Goal: Find specific page/section: Find specific page/section

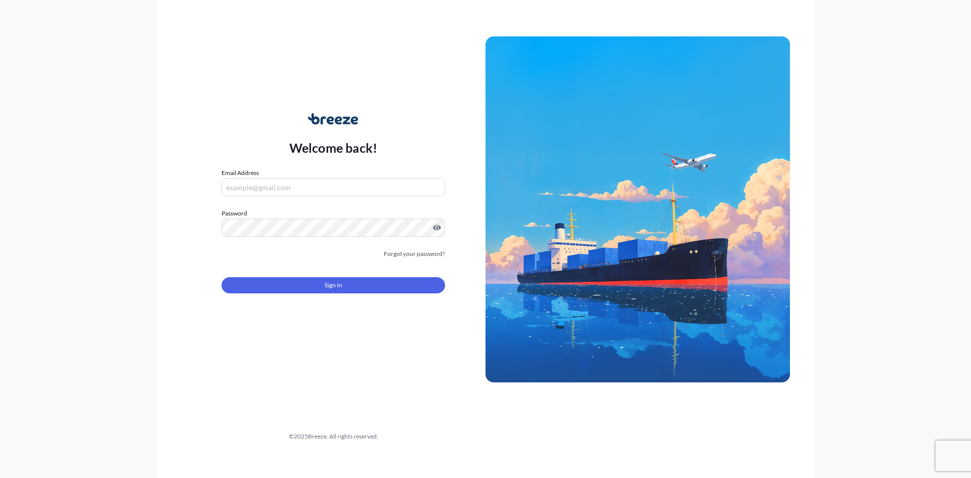
type input "[PERSON_NAME][EMAIL_ADDRESS][PERSON_NAME][DOMAIN_NAME]"
click at [339, 186] on input "[PERSON_NAME][EMAIL_ADDRESS][PERSON_NAME][DOMAIN_NAME]" at bounding box center [334, 187] width 224 height 18
click at [161, 267] on div "Welcome back! Email Address [PERSON_NAME][EMAIL_ADDRESS][PERSON_NAME][DOMAIN_NA…" at bounding box center [486, 239] width 658 height 478
click at [273, 284] on button "Sign In" at bounding box center [334, 285] width 224 height 16
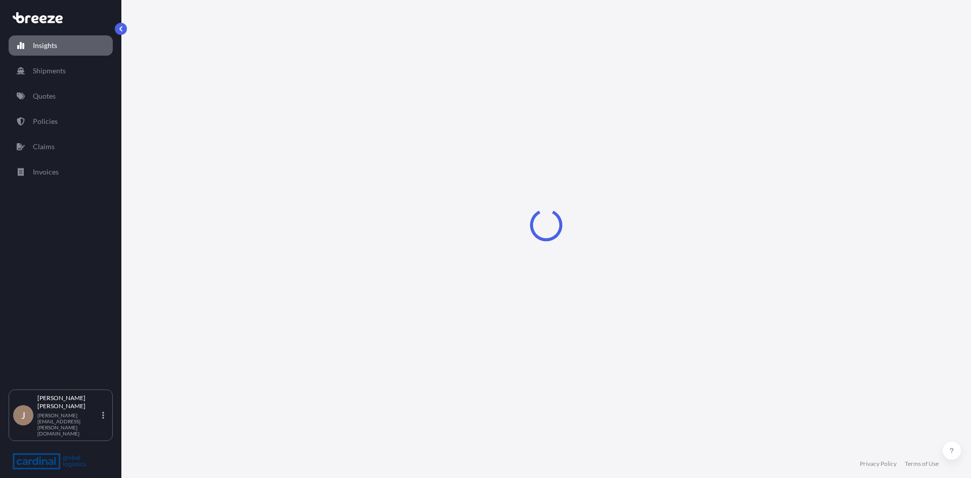
select select "2025"
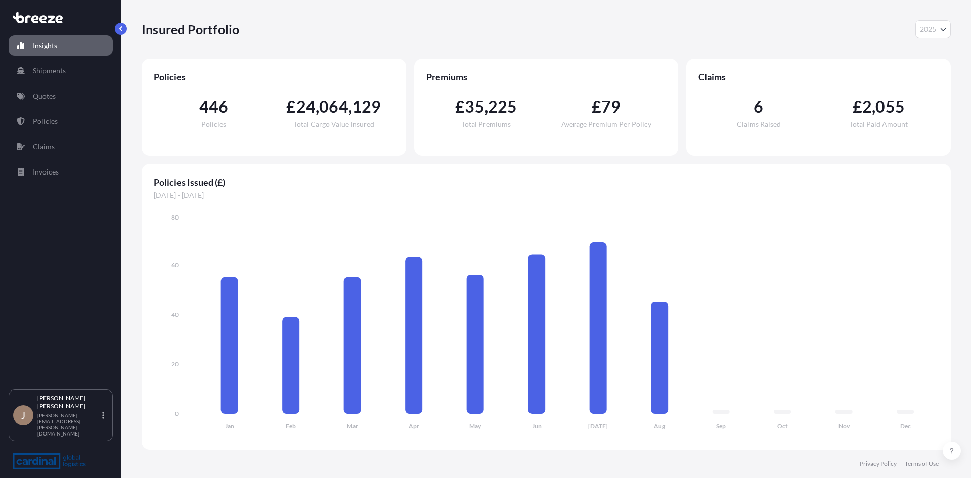
click at [75, 81] on div "Insights Shipments Quotes Policies Claims Invoices" at bounding box center [61, 207] width 104 height 363
click at [69, 91] on link "Quotes" at bounding box center [61, 96] width 104 height 20
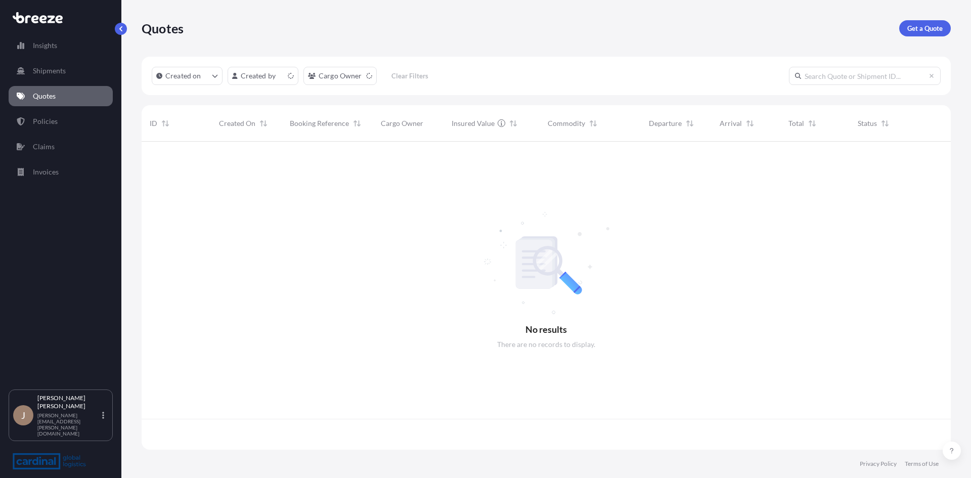
scroll to position [306, 802]
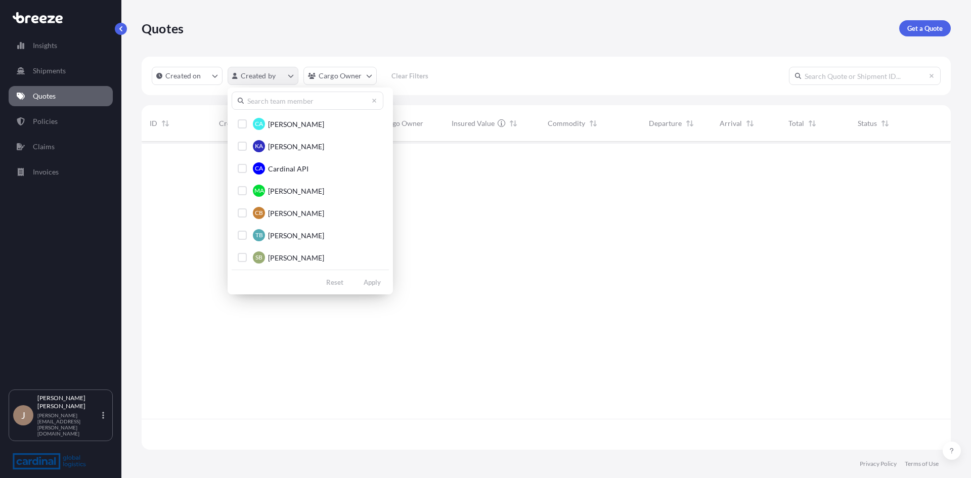
click at [250, 75] on html "Insights Shipments Quotes Policies Claims Invoices J [PERSON_NAME] [PERSON_NAME…" at bounding box center [485, 239] width 971 height 478
click at [275, 107] on input "text" at bounding box center [308, 101] width 152 height 18
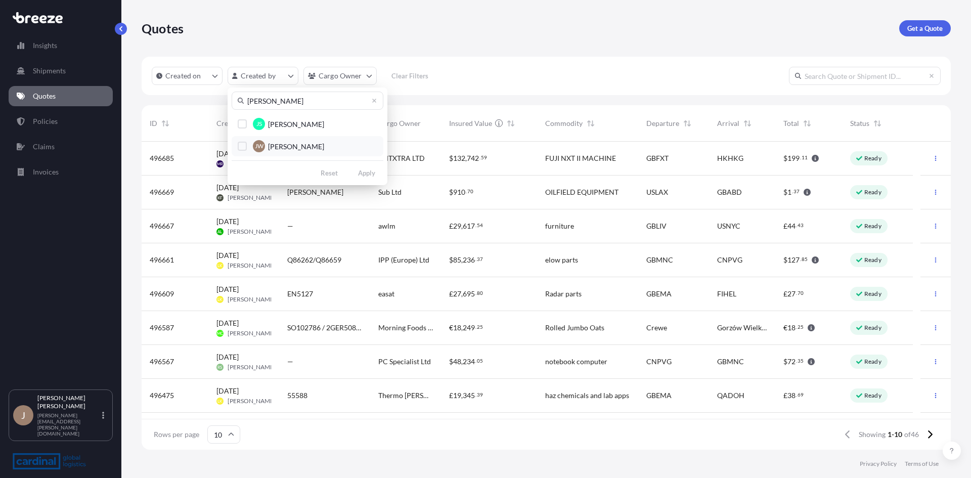
type input "[PERSON_NAME]"
drag, startPoint x: 285, startPoint y: 148, endPoint x: 307, endPoint y: 161, distance: 25.4
click at [290, 152] on button "[PERSON_NAME] [PERSON_NAME]" at bounding box center [308, 146] width 152 height 20
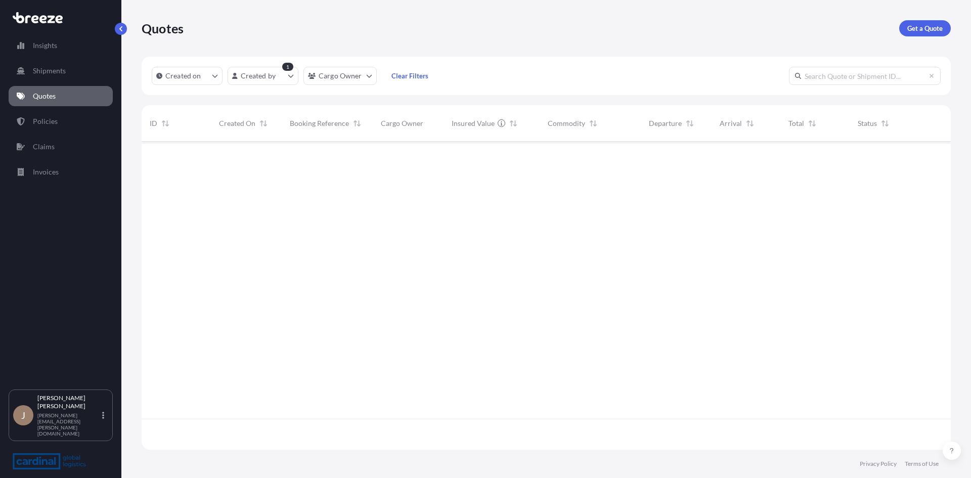
scroll to position [337, 802]
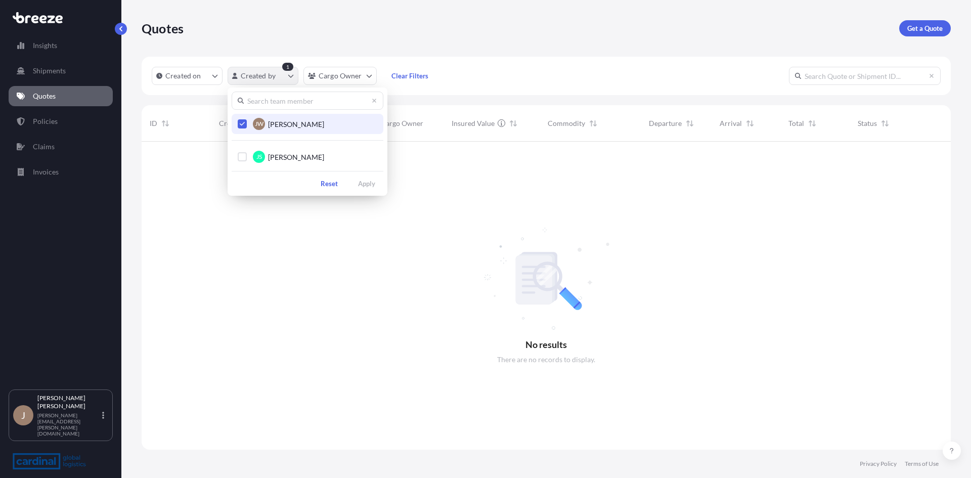
click at [248, 76] on html "Insights Shipments Quotes Policies Claims Invoices J [PERSON_NAME] [PERSON_NAME…" at bounding box center [485, 239] width 971 height 478
click at [284, 111] on div "[PERSON_NAME] [PERSON_NAME] JS [PERSON_NAME] Reset Apply" at bounding box center [308, 142] width 160 height 108
click at [288, 125] on span "[PERSON_NAME]" at bounding box center [296, 124] width 56 height 10
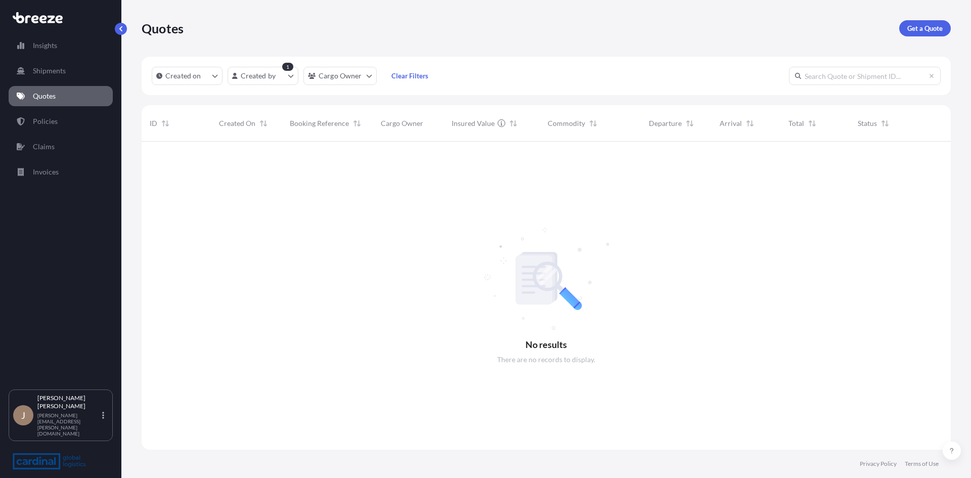
click at [478, 194] on html "Insights Shipments Quotes Policies Claims Invoices J [PERSON_NAME] [PERSON_NAME…" at bounding box center [485, 239] width 971 height 478
click at [286, 69] on div "1" at bounding box center [287, 67] width 11 height 8
click at [284, 83] on html "Insights Shipments Quotes Policies Claims Invoices J [PERSON_NAME] [PERSON_NAME…" at bounding box center [485, 239] width 971 height 478
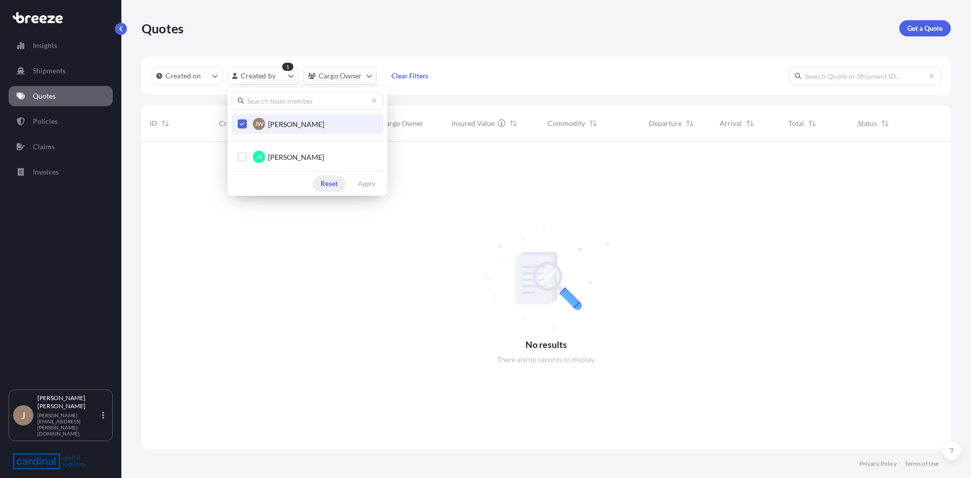
scroll to position [306, 802]
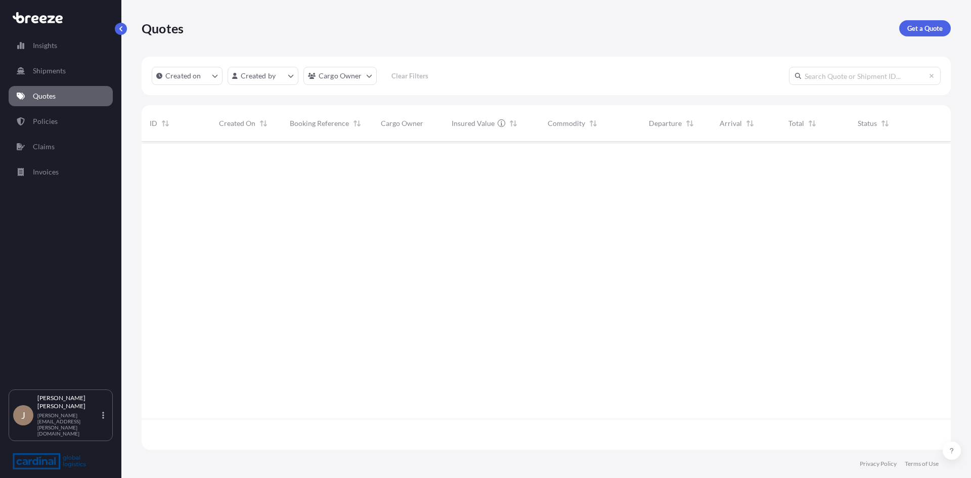
click at [515, 230] on div at bounding box center [546, 280] width 809 height 277
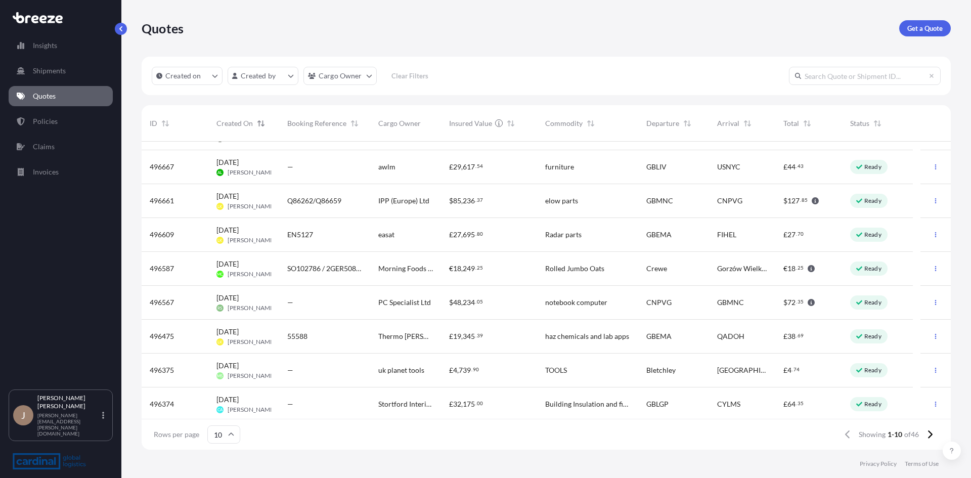
scroll to position [62, 0]
click at [232, 434] on icon at bounding box center [232, 433] width 6 height 3
click at [229, 378] on div "25" at bounding box center [223, 385] width 25 height 19
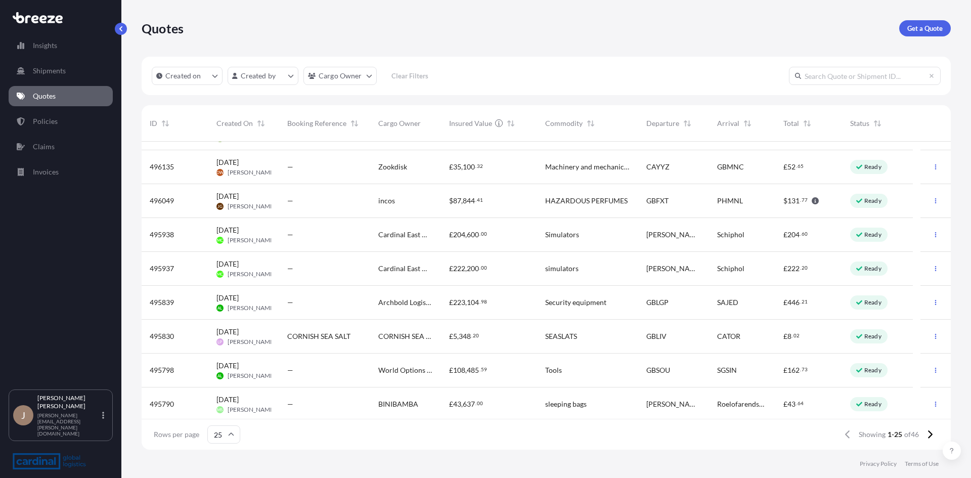
scroll to position [570, 0]
click at [211, 442] on input "25" at bounding box center [223, 434] width 33 height 18
click at [222, 413] on div "50" at bounding box center [223, 406] width 25 height 19
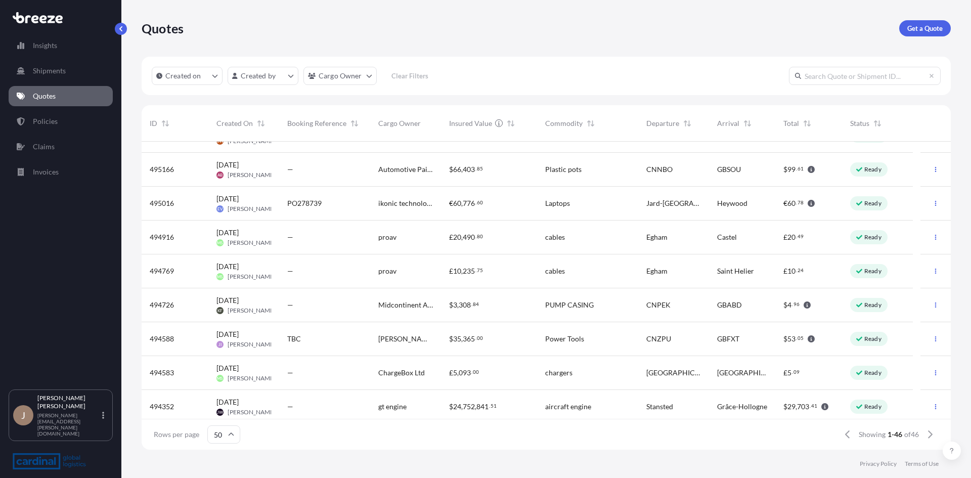
scroll to position [1282, 0]
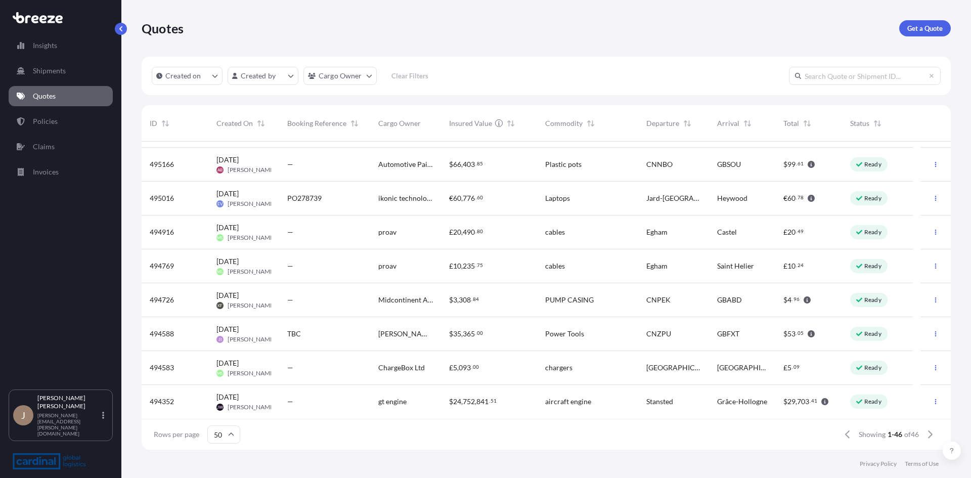
click at [408, 127] on span "Cargo Owner" at bounding box center [399, 123] width 42 height 10
click at [408, 125] on span "Cargo Owner" at bounding box center [399, 123] width 42 height 10
click at [408, 123] on span "Cargo Owner" at bounding box center [399, 123] width 42 height 10
click at [346, 77] on html "Insights Shipments Quotes Policies Claims Invoices J [PERSON_NAME] [PERSON_NAME…" at bounding box center [485, 239] width 971 height 478
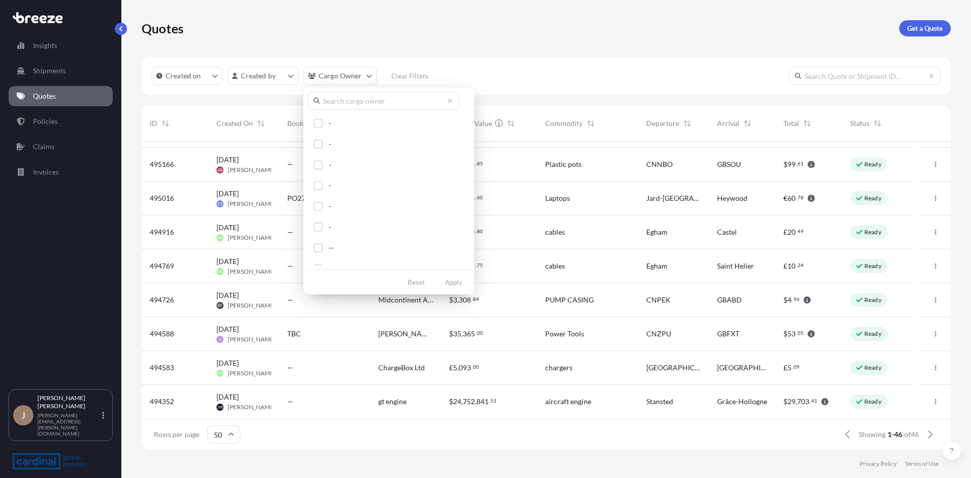
click at [352, 106] on input "text" at bounding box center [384, 101] width 152 height 18
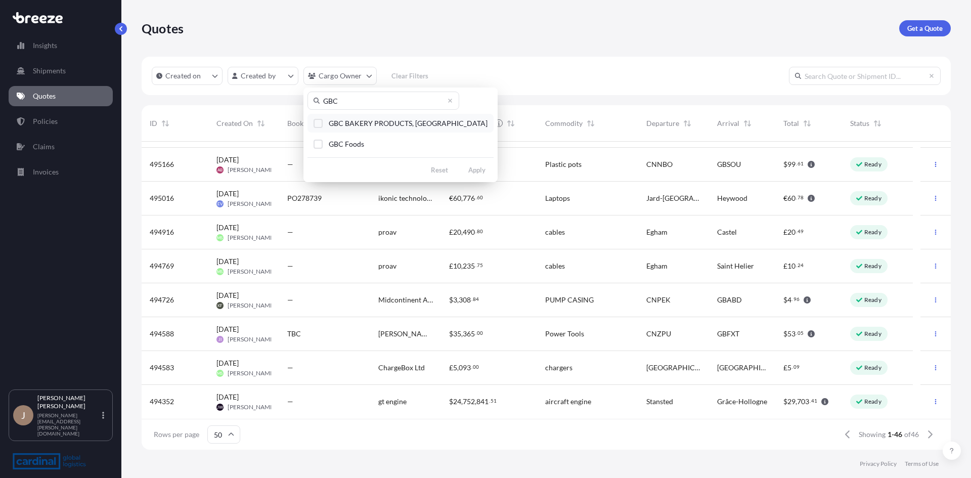
type input "GBC"
click at [418, 125] on span "GBC BAKERY PRODUCTS, [GEOGRAPHIC_DATA]" at bounding box center [408, 123] width 159 height 10
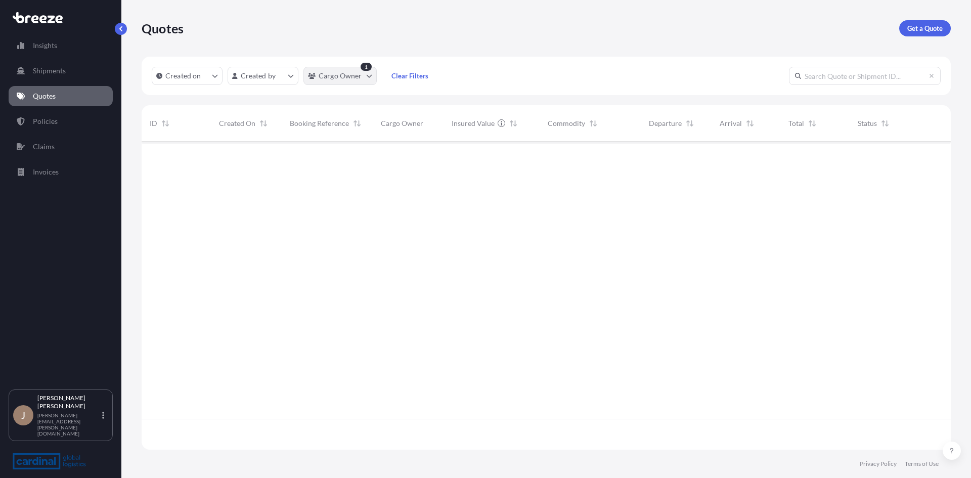
scroll to position [337, 802]
click at [337, 79] on html "Insights Shipments Quotes Policies Claims Invoices J [PERSON_NAME] [PERSON_NAME…" at bounding box center [485, 239] width 971 height 478
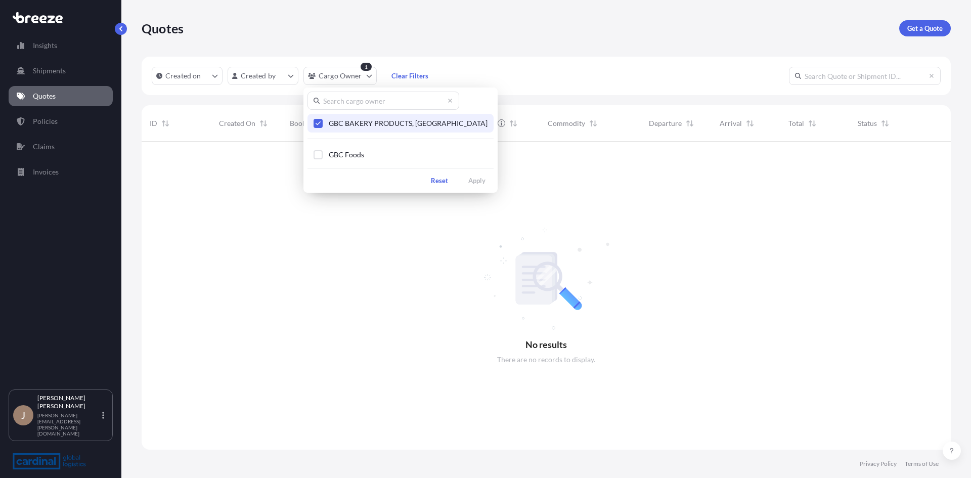
click at [350, 97] on input "text" at bounding box center [384, 101] width 152 height 18
type input "GBC"
click at [352, 156] on span "GBC Foods" at bounding box center [346, 155] width 35 height 10
click at [459, 176] on footer "Reset Apply" at bounding box center [401, 180] width 186 height 16
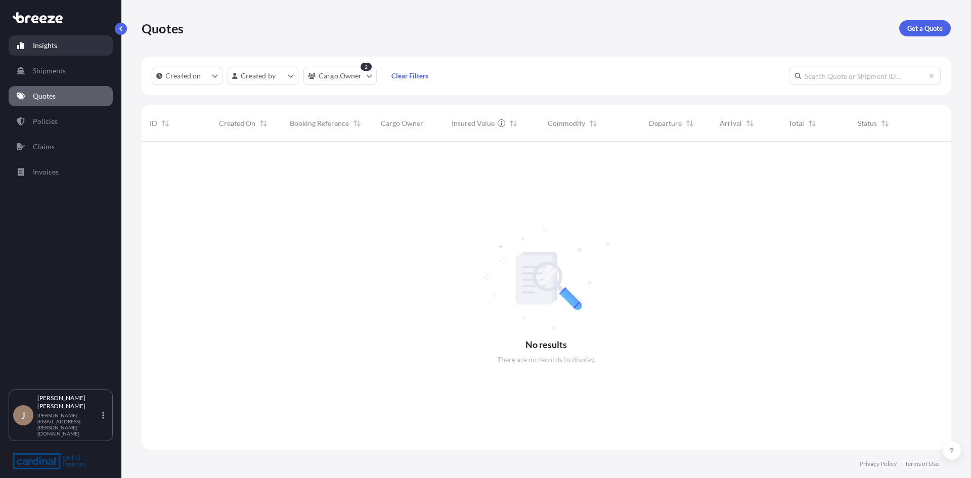
click at [107, 43] on link "Insights" at bounding box center [61, 45] width 104 height 20
select select "2025"
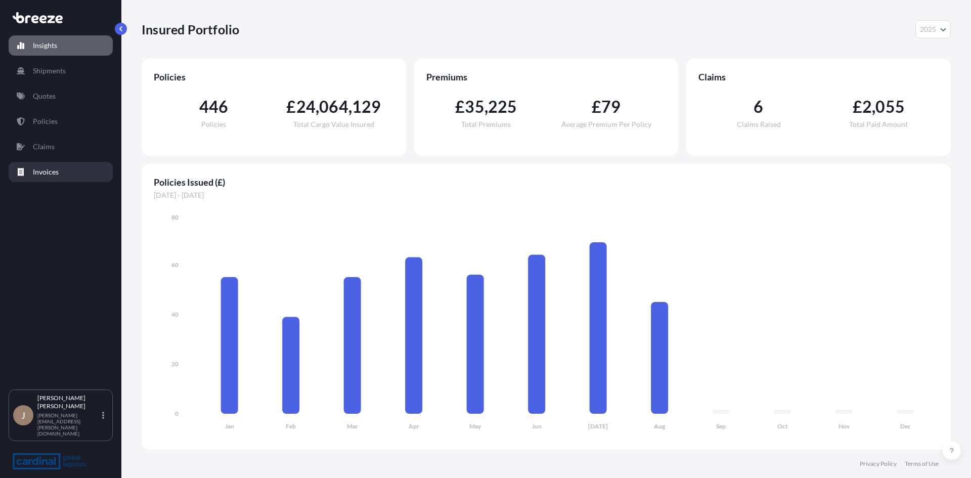
click at [66, 170] on link "Invoices" at bounding box center [61, 172] width 104 height 20
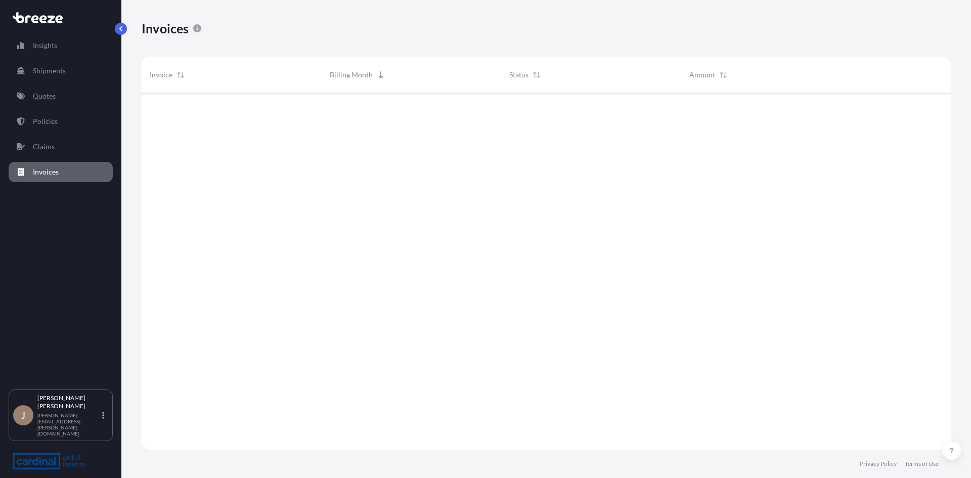
scroll to position [359, 802]
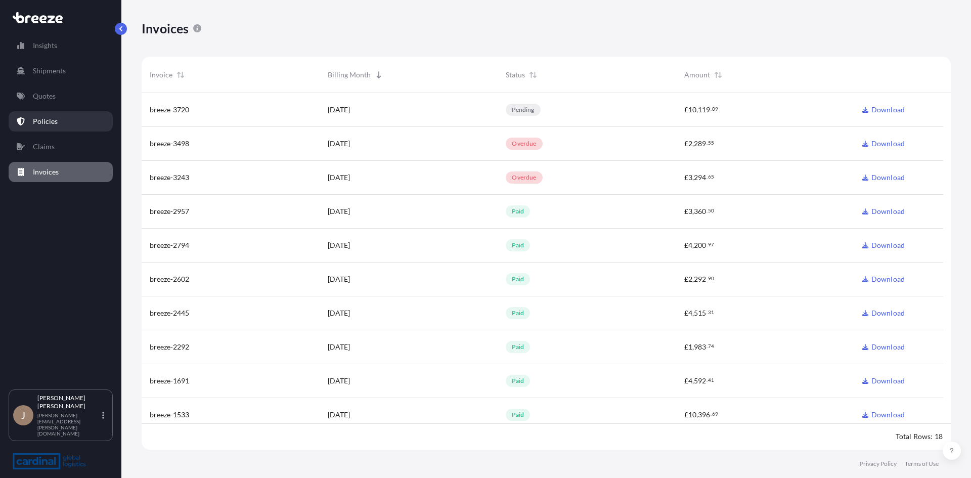
click at [98, 115] on link "Policies" at bounding box center [61, 121] width 104 height 20
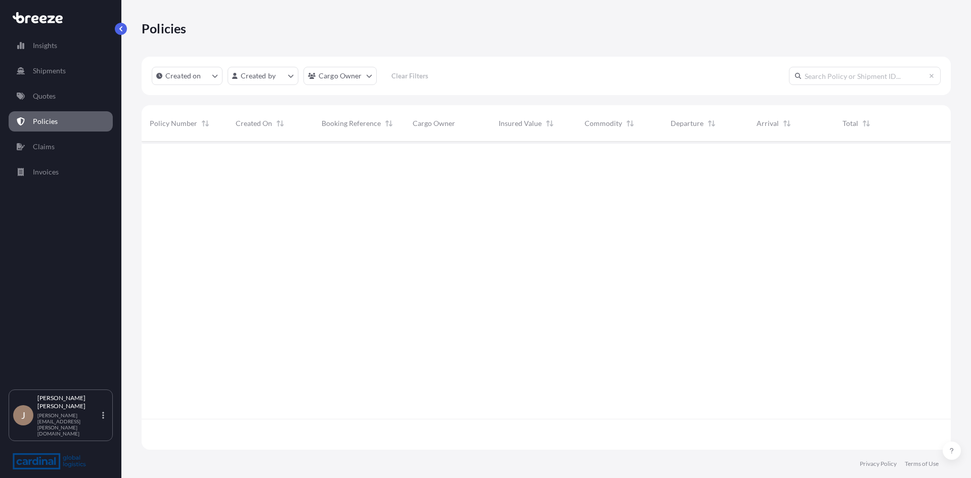
scroll to position [306, 802]
click at [82, 104] on link "Quotes" at bounding box center [61, 96] width 104 height 20
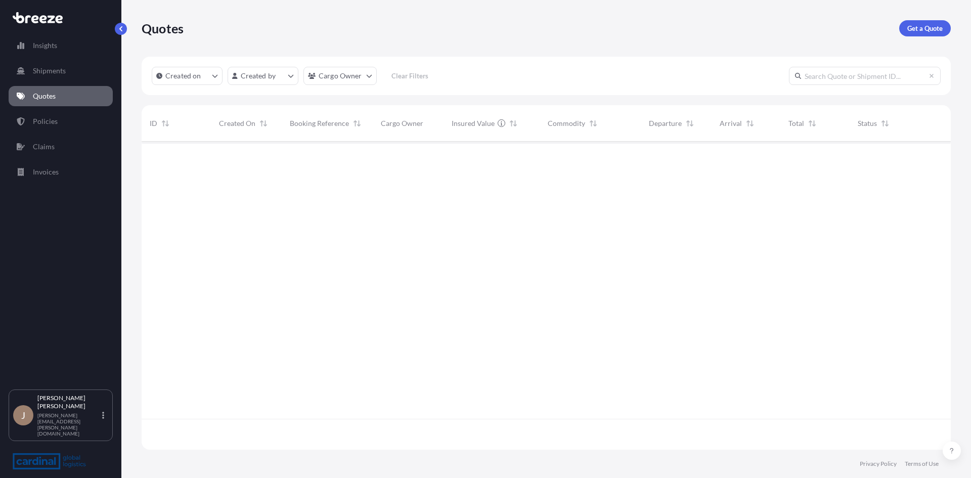
scroll to position [306, 802]
click at [27, 107] on div "Insights Shipments Quotes Policies Claims Invoices" at bounding box center [61, 207] width 104 height 363
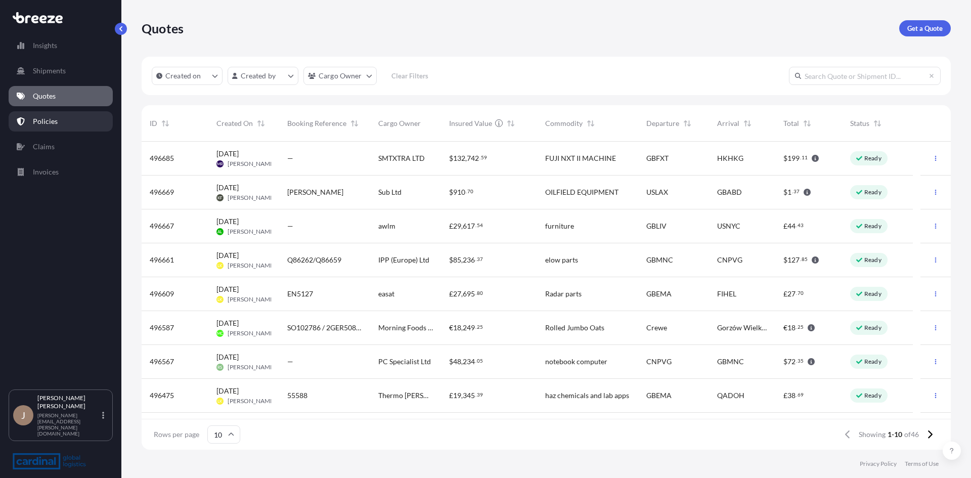
click at [44, 118] on p "Policies" at bounding box center [45, 121] width 25 height 10
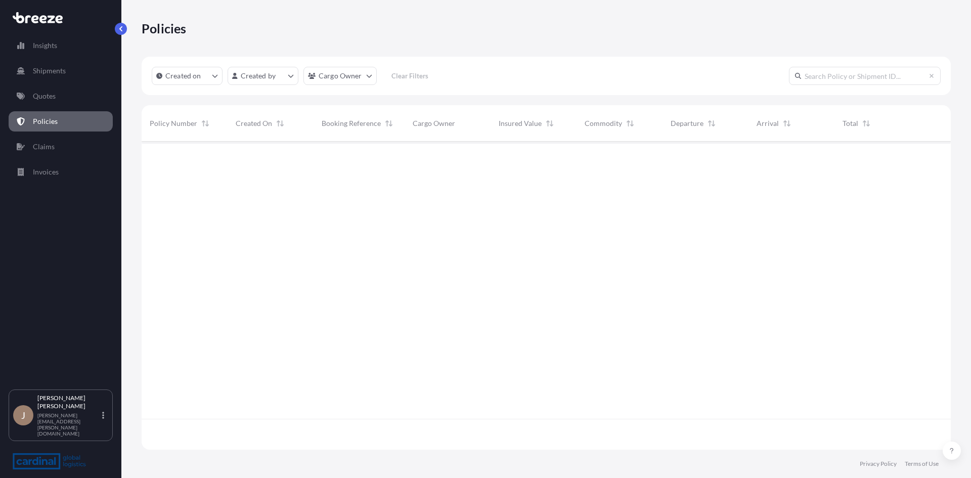
scroll to position [306, 802]
click at [272, 66] on div "Created on Created by Cargo Owner Clear Filters" at bounding box center [546, 76] width 809 height 38
click at [276, 70] on html "Insights Shipments Quotes Policies Claims Invoices J [PERSON_NAME] [PERSON_NAME…" at bounding box center [485, 239] width 971 height 478
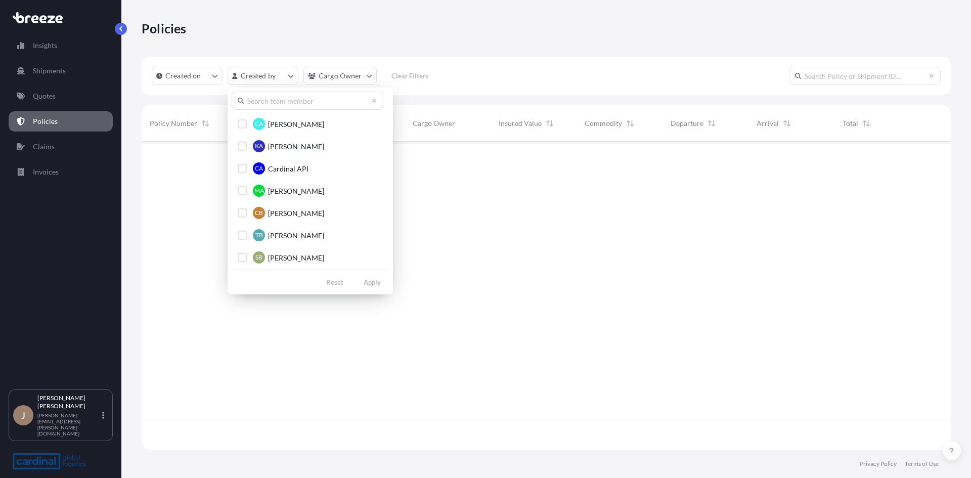
click at [296, 101] on input "text" at bounding box center [308, 101] width 152 height 18
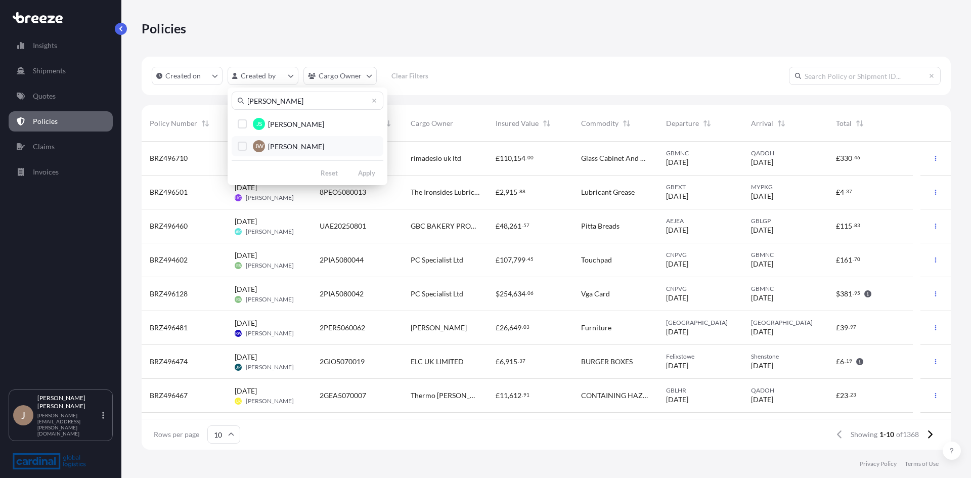
type input "[PERSON_NAME]"
click at [307, 138] on button "[PERSON_NAME] [PERSON_NAME]" at bounding box center [308, 146] width 152 height 20
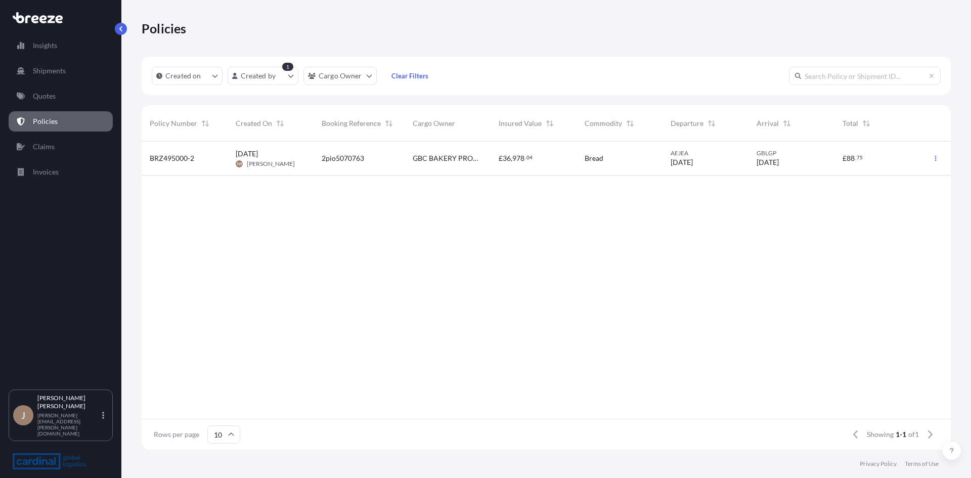
click at [457, 167] on div "GBC BAKERY PRODUCTS, [GEOGRAPHIC_DATA]" at bounding box center [448, 159] width 86 height 34
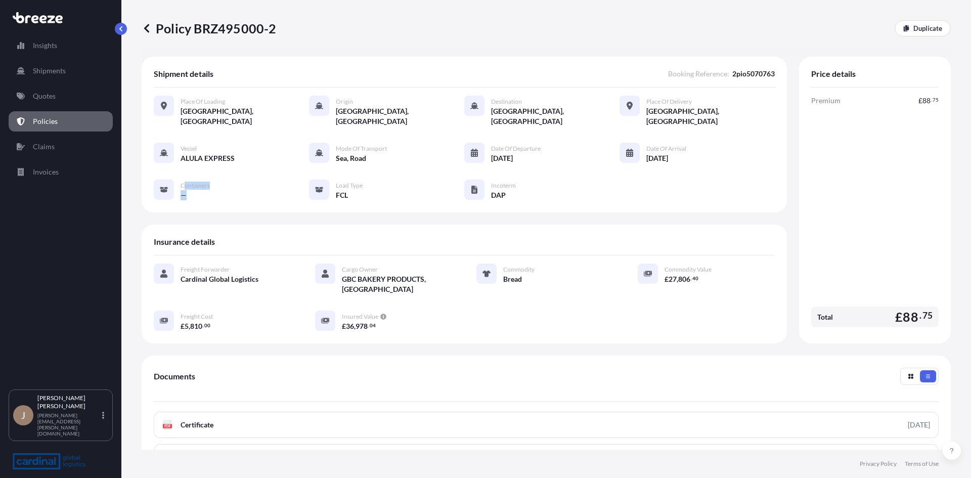
drag, startPoint x: 185, startPoint y: 176, endPoint x: 224, endPoint y: 181, distance: 39.3
click at [224, 181] on div "Vessel ALULA EXPRESS Mode of Transport Sea, Road Date of Departure [DATE] Date …" at bounding box center [464, 172] width 621 height 58
